Goal: Find specific page/section: Find specific page/section

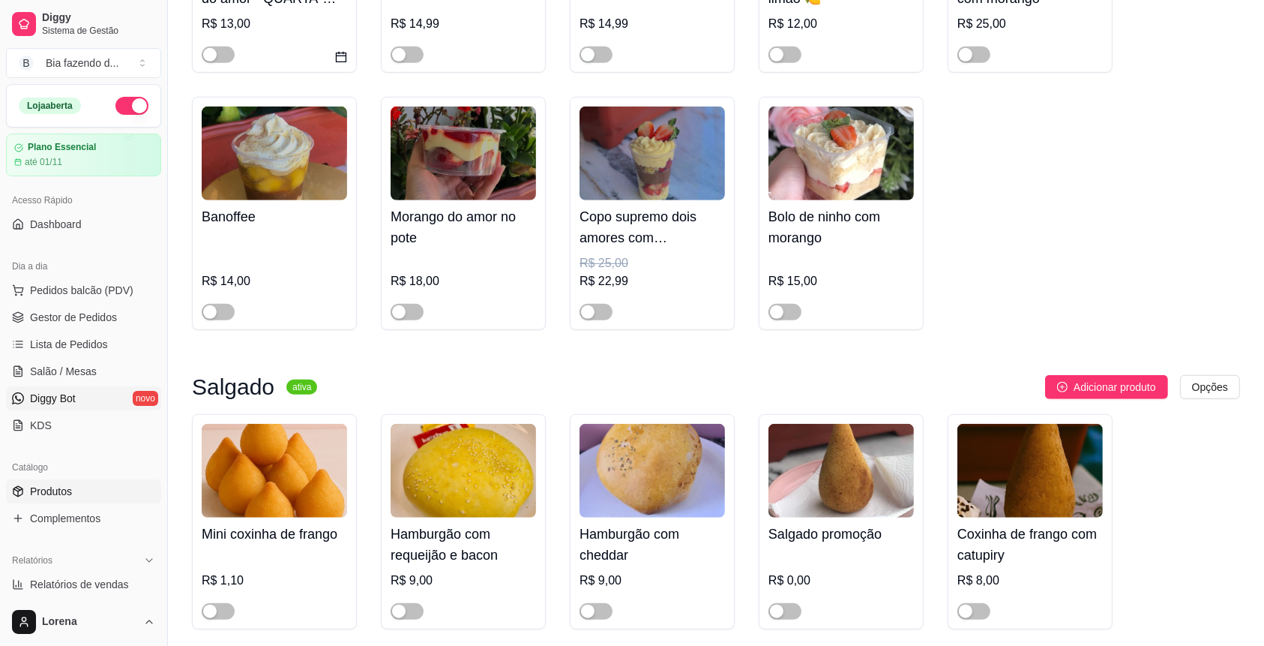
scroll to position [100, 0]
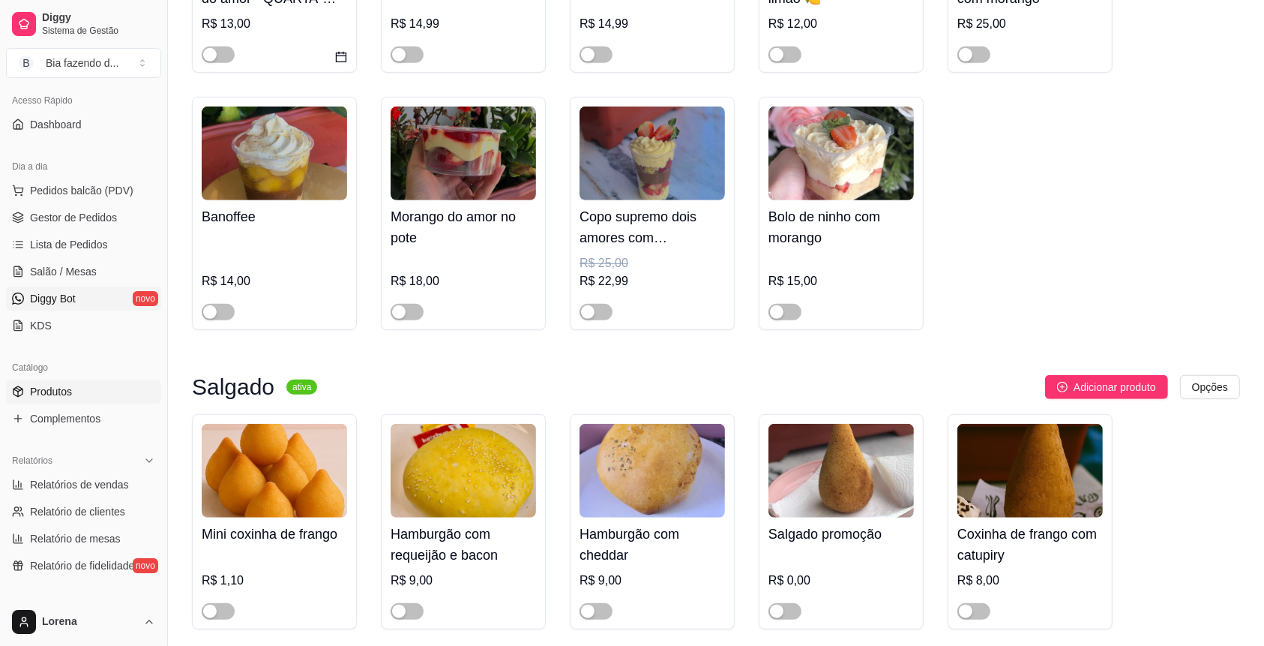
click at [86, 388] on link "Produtos" at bounding box center [83, 391] width 155 height 24
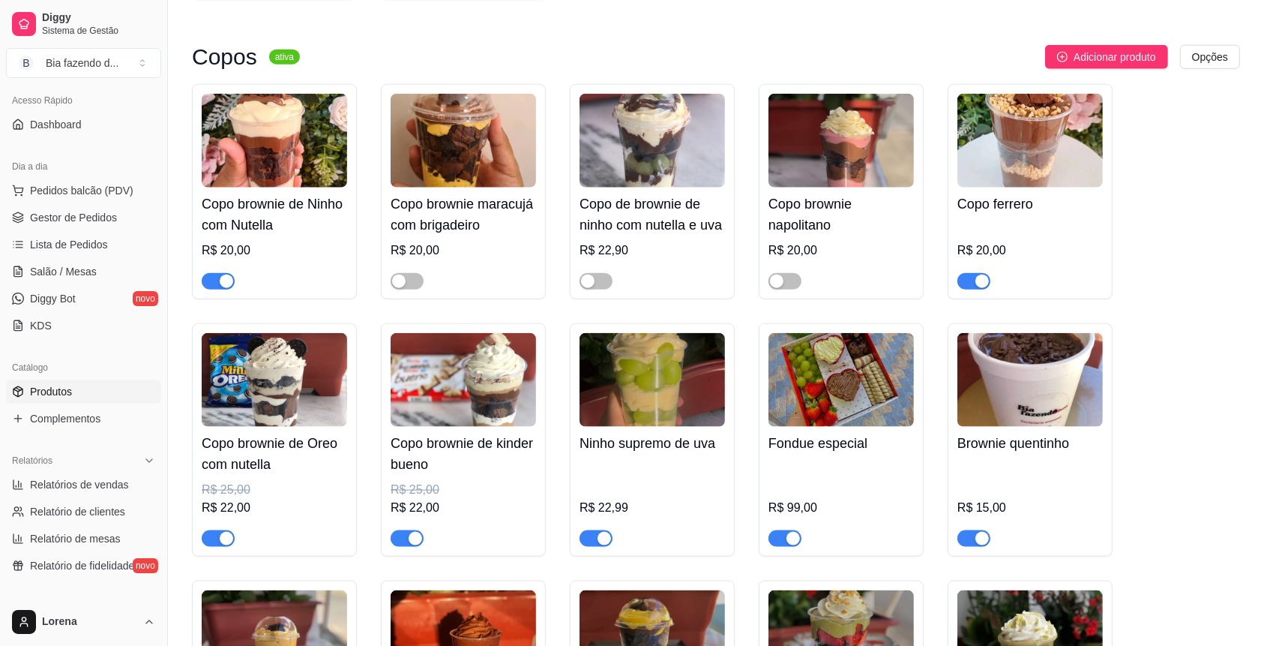
scroll to position [1800, 0]
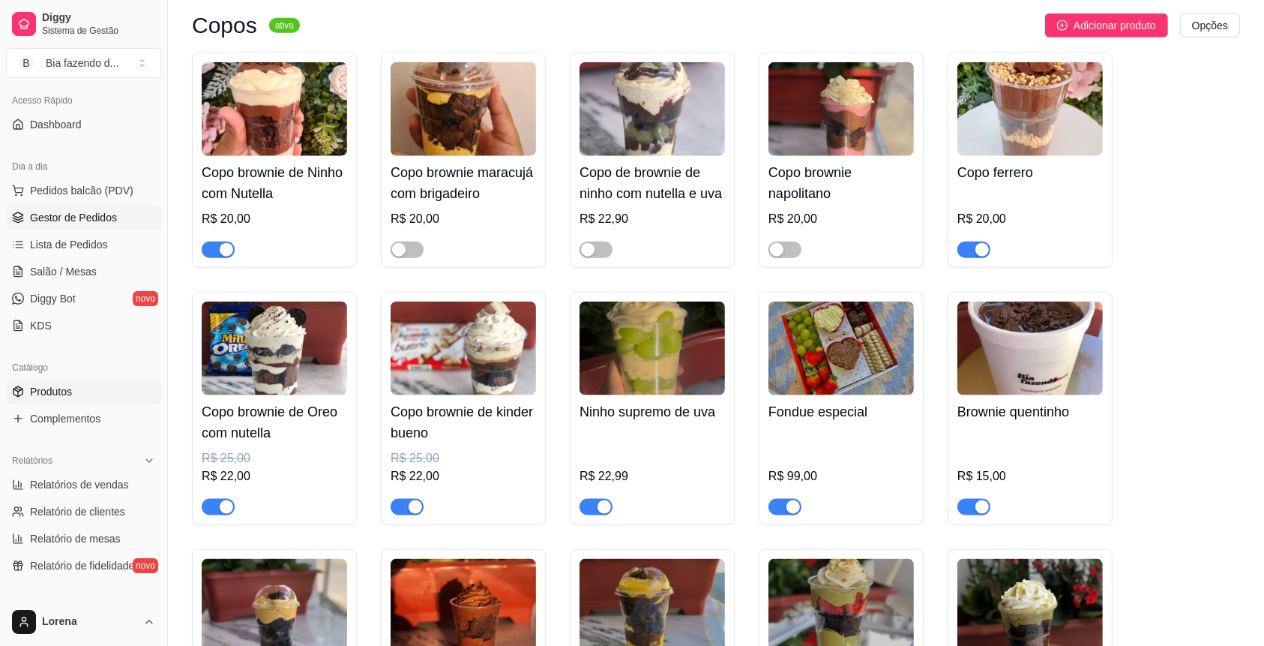
click at [115, 213] on link "Gestor de Pedidos" at bounding box center [83, 217] width 155 height 24
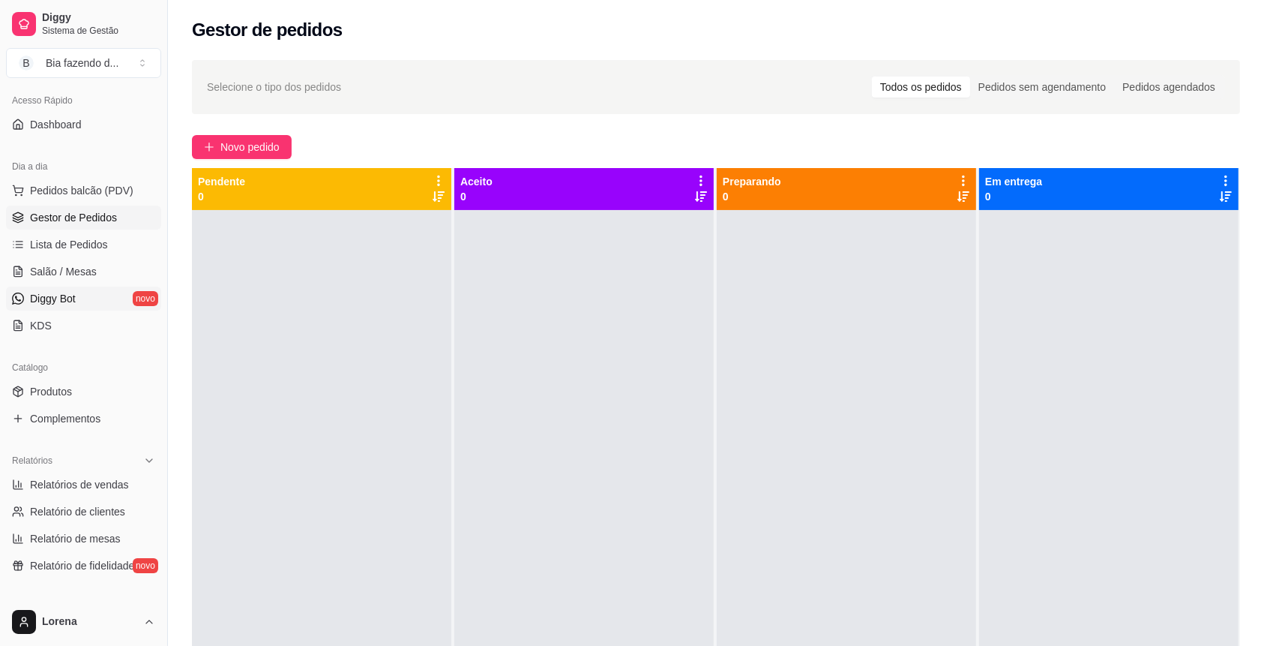
click at [117, 298] on link "Diggy Bot novo" at bounding box center [83, 298] width 155 height 24
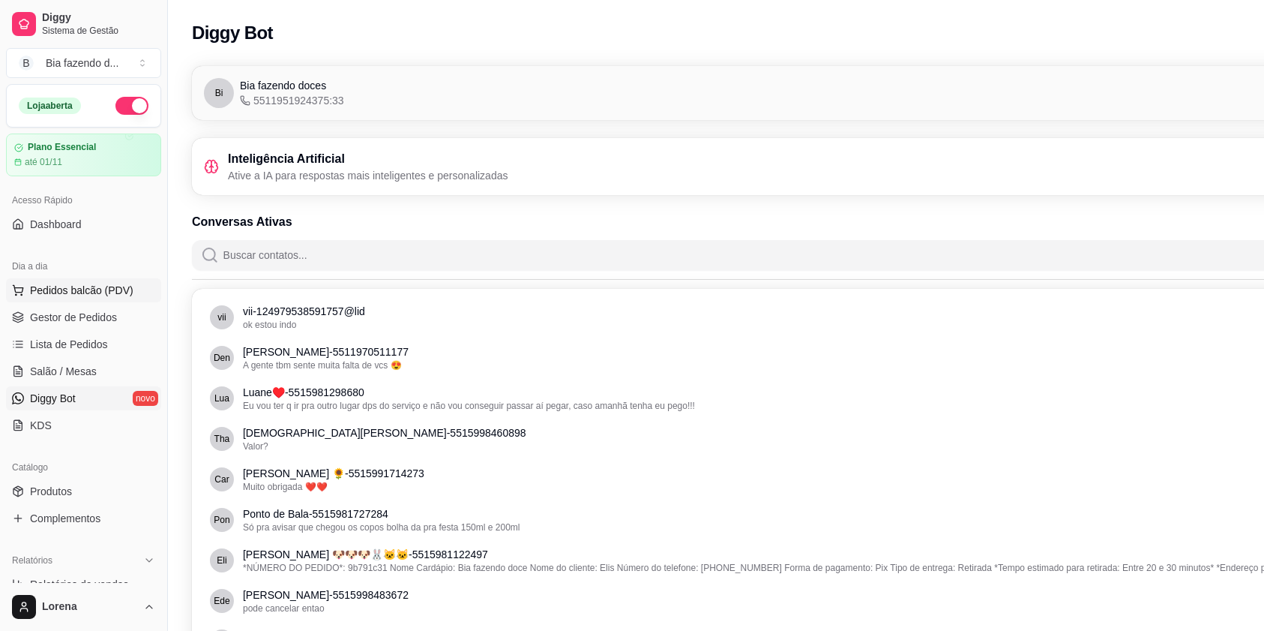
click at [106, 289] on span "Pedidos balcão (PDV)" at bounding box center [81, 290] width 103 height 15
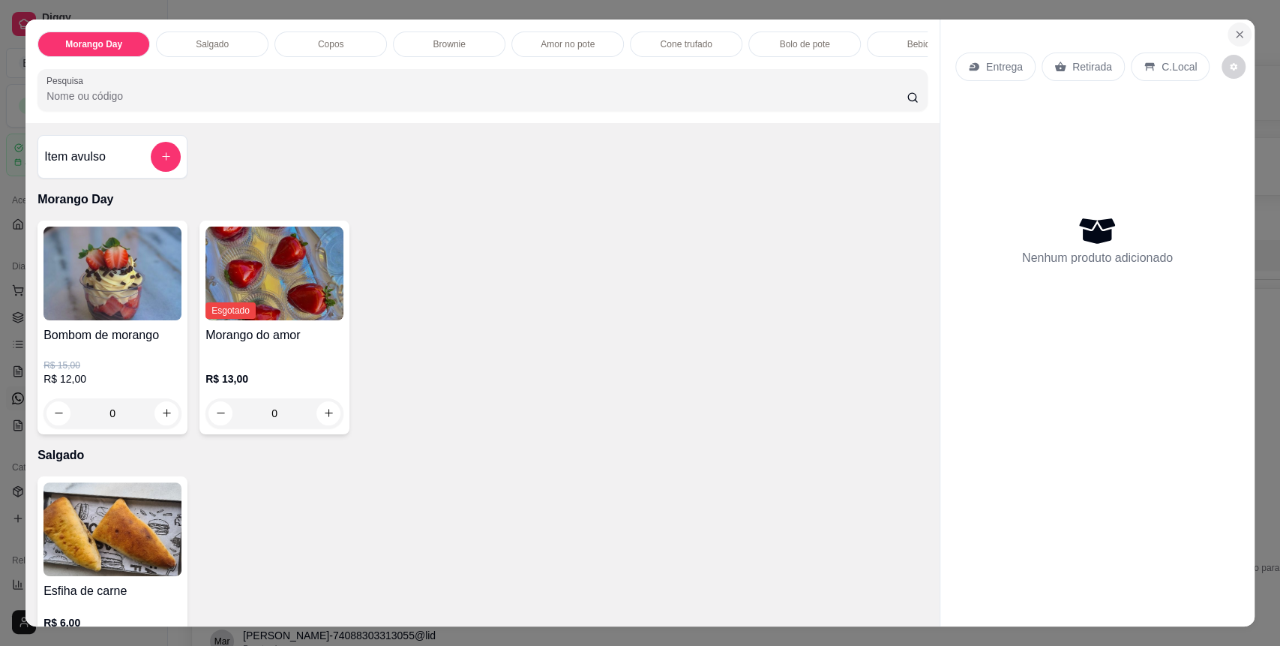
click at [1234, 32] on icon "Close" at bounding box center [1240, 34] width 12 height 12
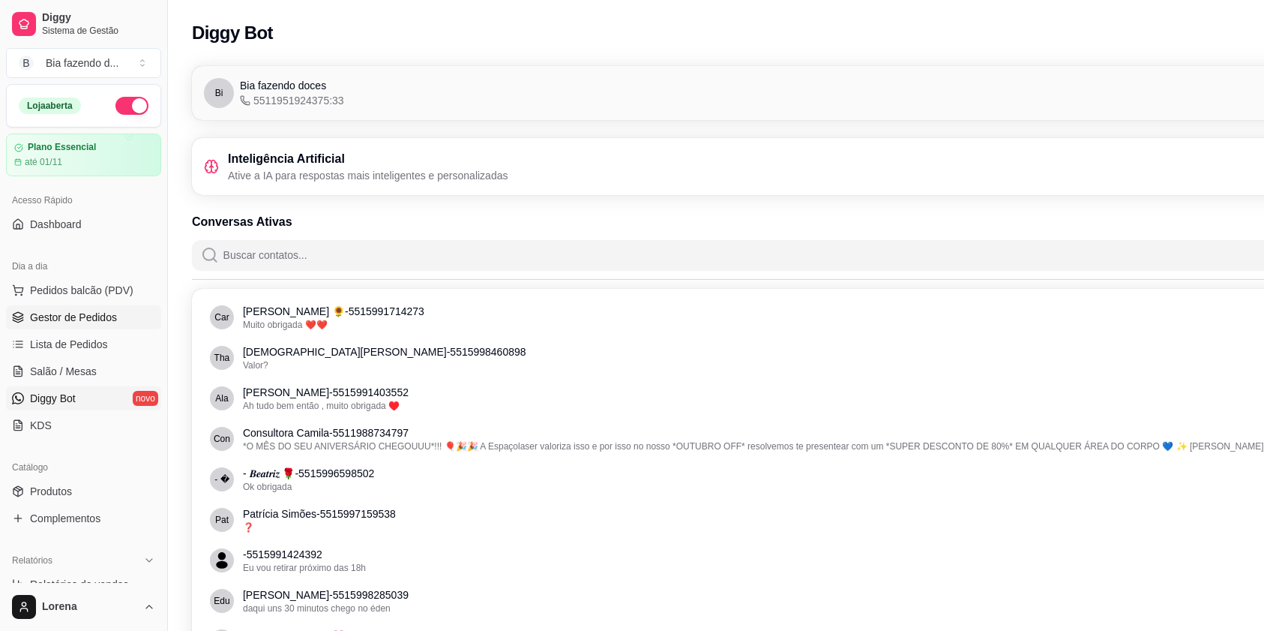
click at [60, 307] on link "Gestor de Pedidos" at bounding box center [83, 317] width 155 height 24
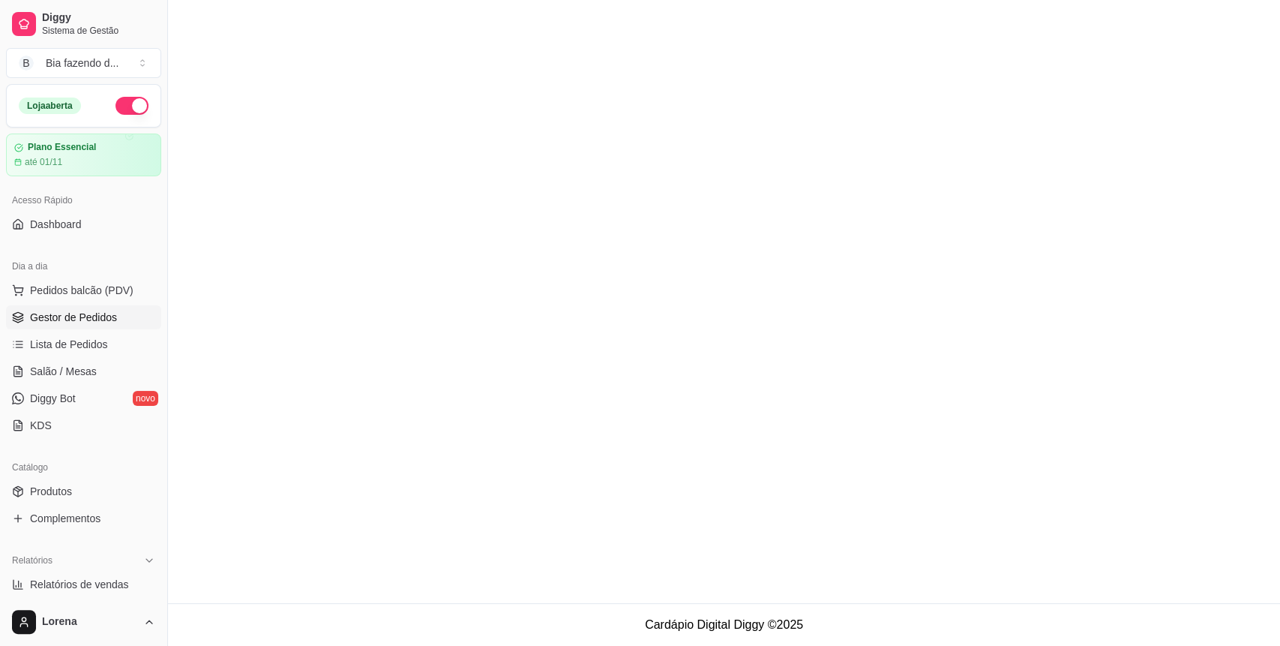
click at [60, 307] on link "Gestor de Pedidos" at bounding box center [83, 317] width 155 height 24
